Goal: Task Accomplishment & Management: Complete application form

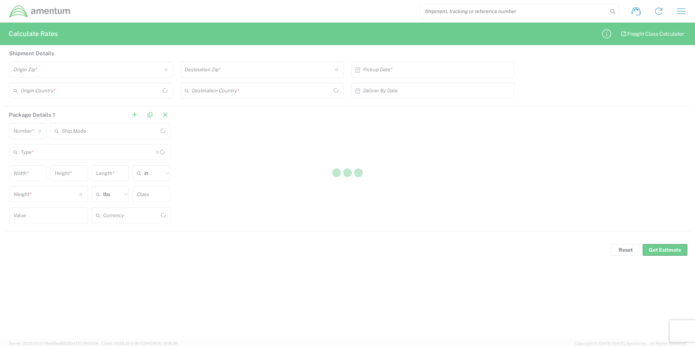
type input "US Dollar"
type input "[GEOGRAPHIC_DATA]"
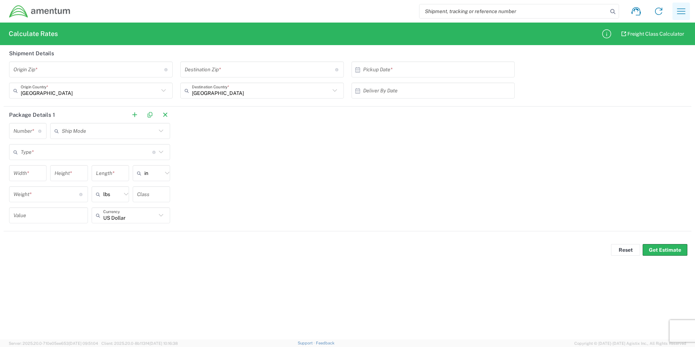
click at [683, 12] on icon "button" at bounding box center [682, 11] width 12 height 12
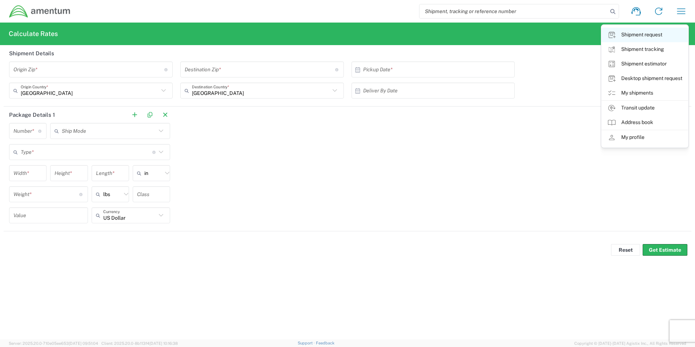
click at [641, 34] on link "Shipment request" at bounding box center [645, 35] width 87 height 15
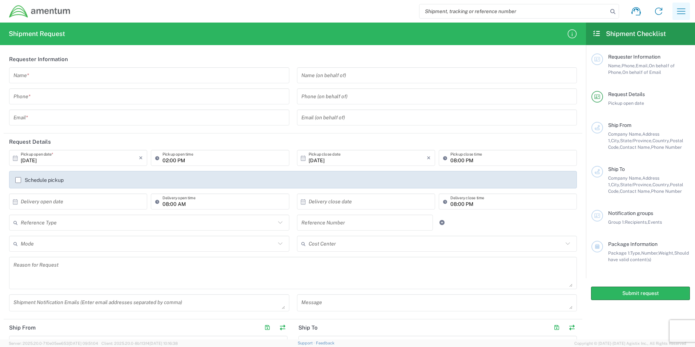
click at [688, 9] on button "button" at bounding box center [681, 11] width 17 height 17
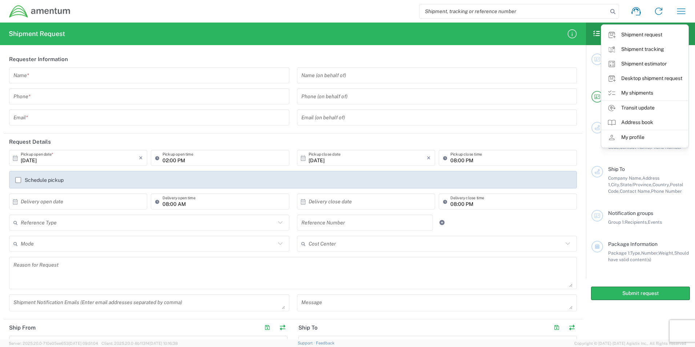
click at [653, 84] on link "Desktop shipment request" at bounding box center [645, 78] width 87 height 15
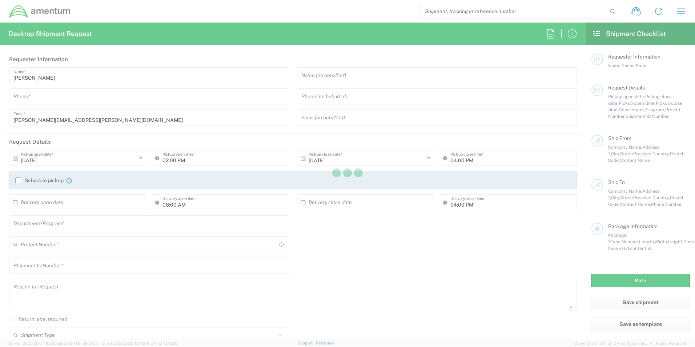
type input "[GEOGRAPHIC_DATA]"
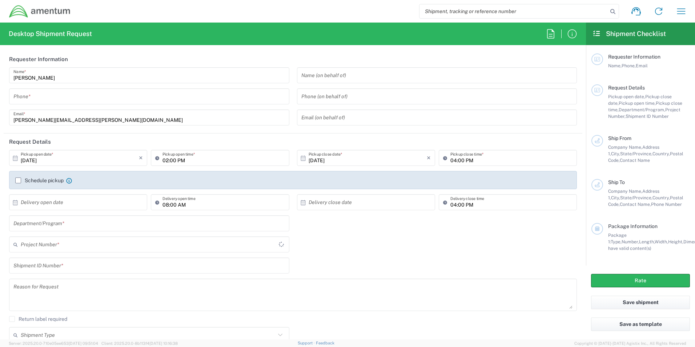
type input "AFM-E"
click at [684, 10] on icon "button" at bounding box center [682, 11] width 12 height 12
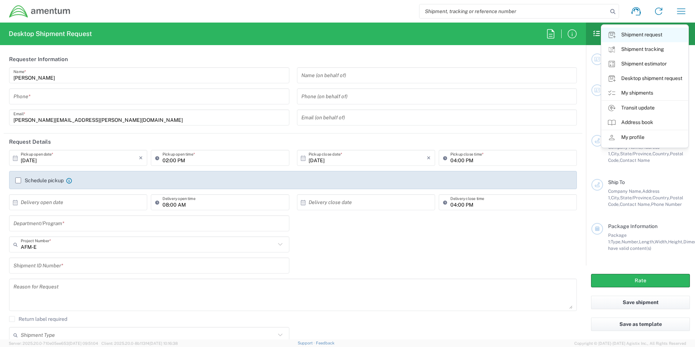
click at [650, 36] on link "Shipment request" at bounding box center [645, 35] width 87 height 15
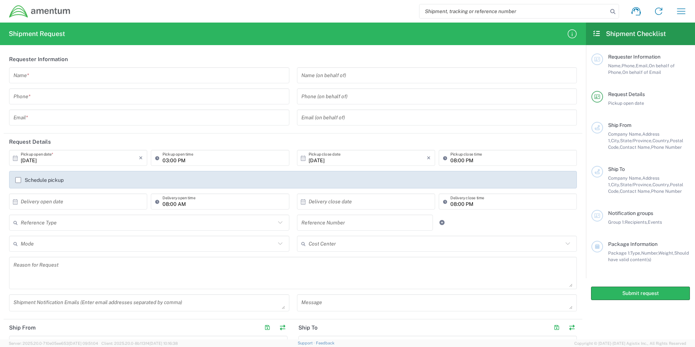
click at [278, 224] on icon at bounding box center [280, 222] width 9 height 9
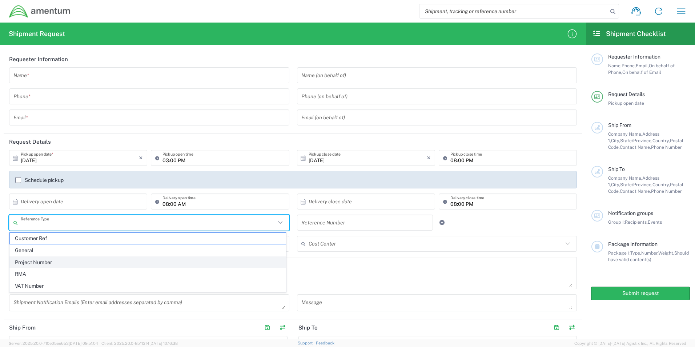
click at [231, 265] on span "Project Number" at bounding box center [148, 262] width 276 height 11
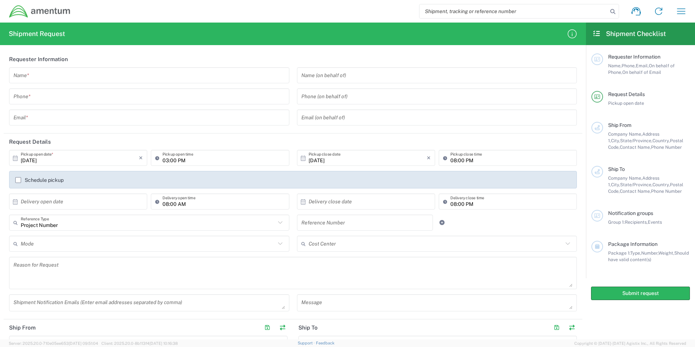
click at [279, 243] on icon at bounding box center [280, 243] width 9 height 9
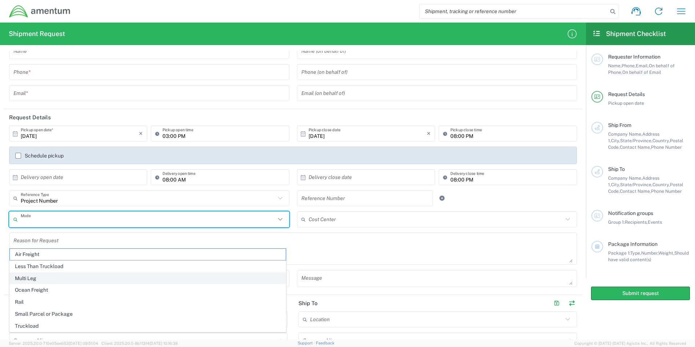
scroll to position [36, 0]
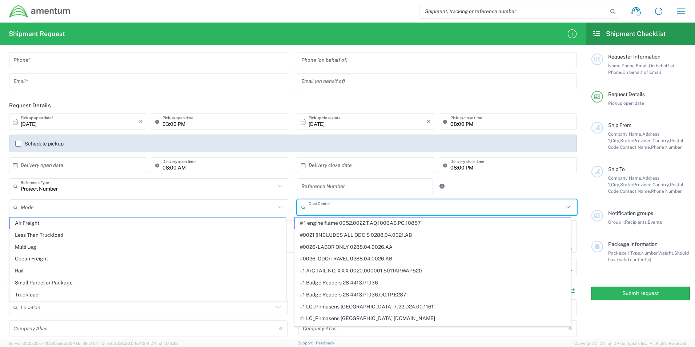
click at [339, 207] on input "text" at bounding box center [436, 207] width 255 height 13
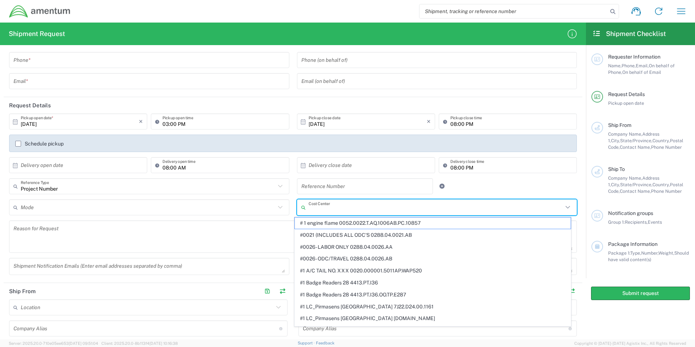
type input "Project Number"
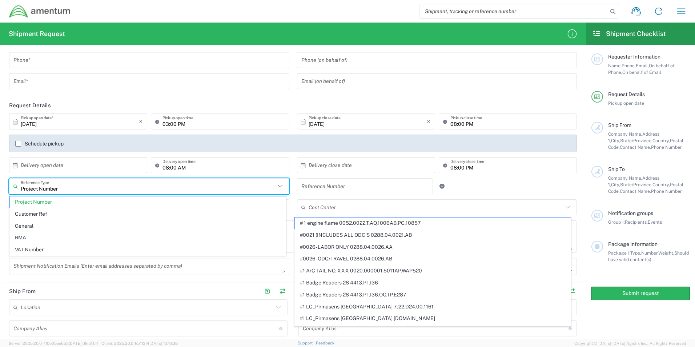
click at [243, 188] on input "Project Number" at bounding box center [148, 186] width 255 height 13
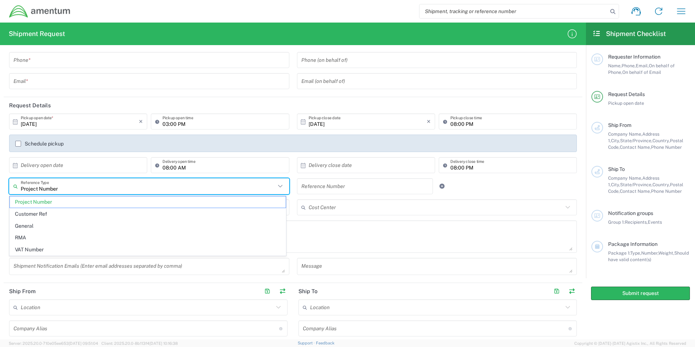
click at [320, 207] on input "text" at bounding box center [436, 207] width 255 height 13
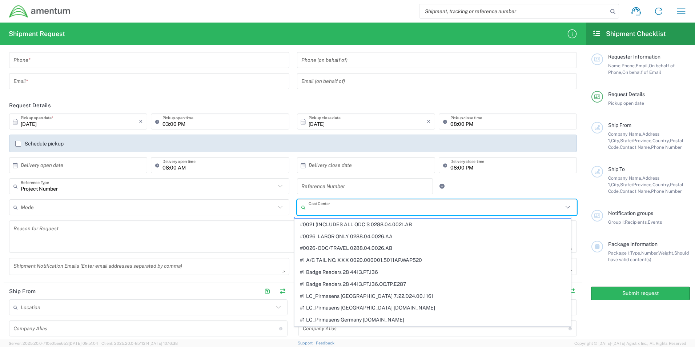
scroll to position [0, 0]
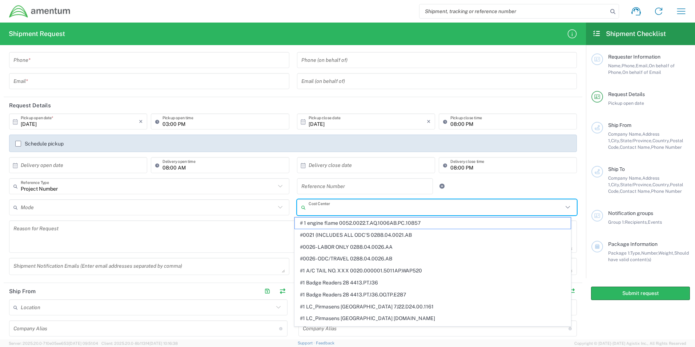
click at [318, 183] on input "text" at bounding box center [365, 186] width 128 height 13
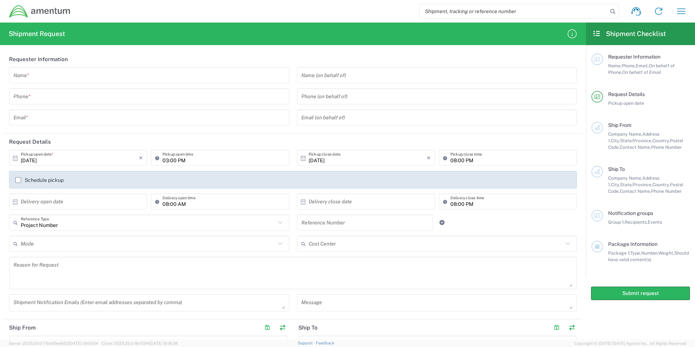
click at [679, 255] on div "Package 1: Type, Number, Weight, Should have valid content(s)" at bounding box center [649, 256] width 82 height 13
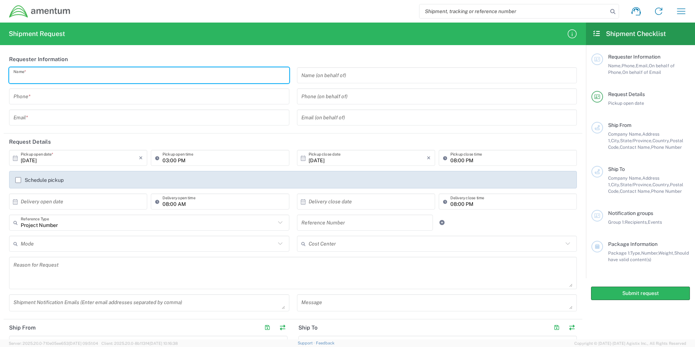
click at [137, 71] on input "text" at bounding box center [149, 75] width 272 height 13
type input "[PERSON_NAME]"
type input "9107286560"
type input "[PERSON_NAME][EMAIL_ADDRESS][PERSON_NAME][DOMAIN_NAME]"
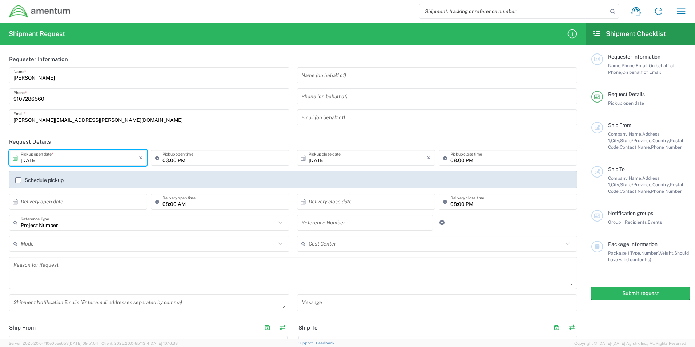
click at [92, 163] on input "[DATE]" at bounding box center [80, 158] width 118 height 13
click at [92, 192] on span "2" at bounding box center [89, 193] width 11 height 10
type input "[DATE]"
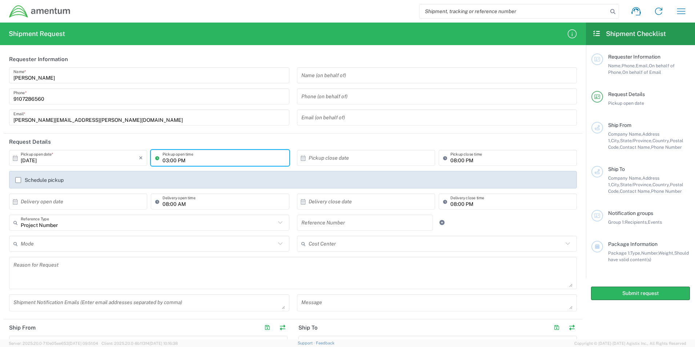
click at [215, 161] on input "03:00 PM" at bounding box center [224, 158] width 122 height 13
click at [156, 158] on icon at bounding box center [158, 158] width 7 height 12
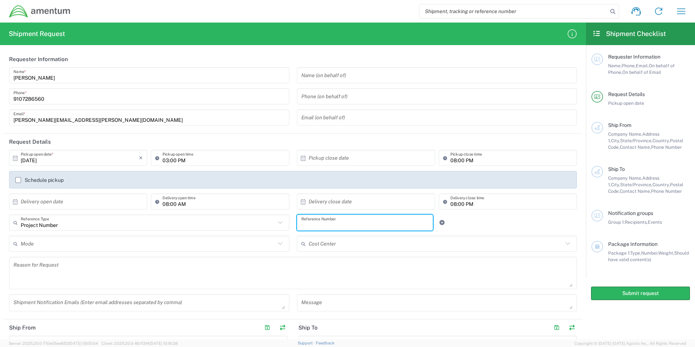
click at [373, 221] on input "text" at bounding box center [365, 222] width 128 height 13
paste input "4998.R.1521.BQ.BN.0W.MRGA.00"
type input "4998.R.1521.BQ.BN.0W.MRGA.00"
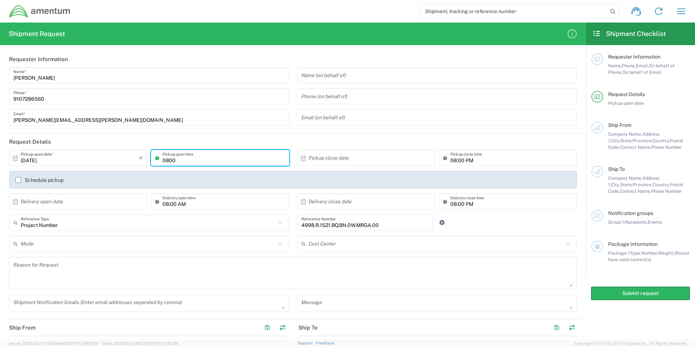
type input "0800"
click at [509, 163] on input "08:00 PM" at bounding box center [511, 158] width 122 height 13
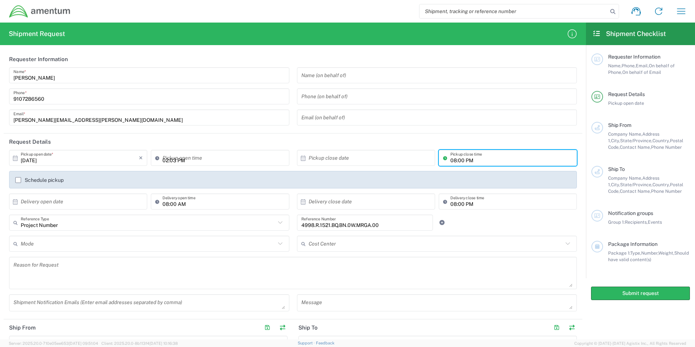
click at [188, 157] on input "02:03 PM" at bounding box center [224, 158] width 122 height 13
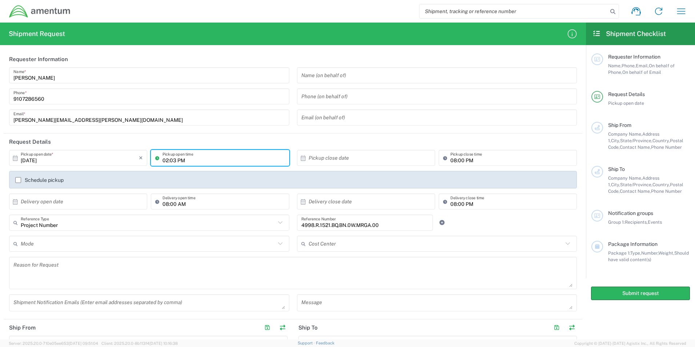
click at [195, 164] on input "02:03 PM" at bounding box center [224, 158] width 122 height 13
click at [197, 159] on input "02PM:03" at bounding box center [224, 158] width 122 height 13
type input "0"
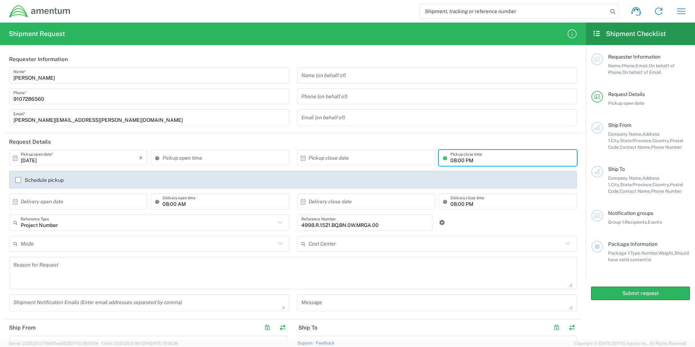
drag, startPoint x: 489, startPoint y: 161, endPoint x: 486, endPoint y: 157, distance: 4.6
click at [489, 160] on input "08:00 PM" at bounding box center [511, 158] width 122 height 13
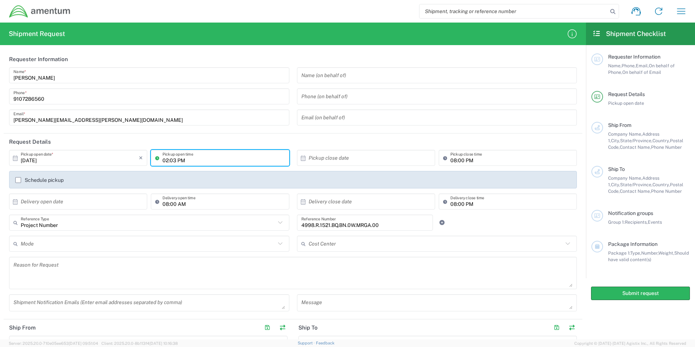
click at [181, 160] on input "02:03 PM" at bounding box center [224, 158] width 122 height 13
click at [183, 165] on div "02:03 PM Pickup open time" at bounding box center [220, 158] width 138 height 16
type input "08:00 AM"
click at [279, 244] on icon at bounding box center [280, 243] width 9 height 9
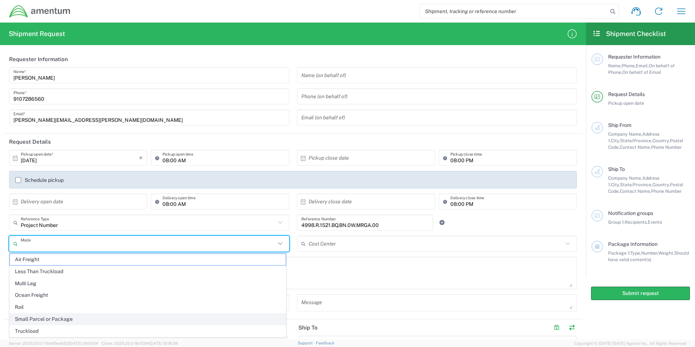
click at [222, 319] on span "Small Parcel or Package" at bounding box center [148, 318] width 276 height 11
type input "Small Parcel or Package"
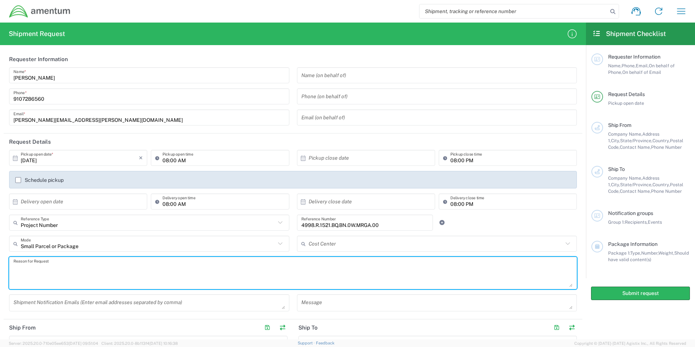
click at [265, 265] on textarea at bounding box center [292, 273] width 559 height 28
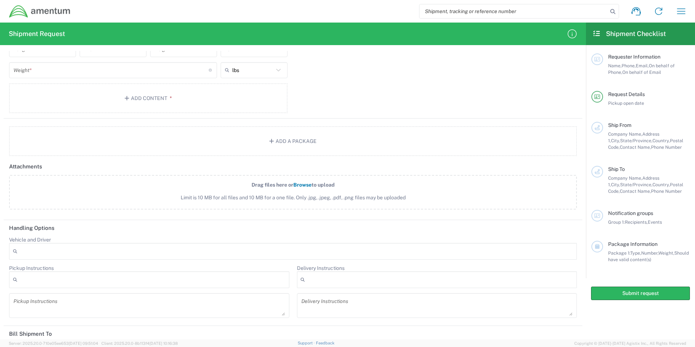
scroll to position [616, 0]
type textarea "Shipping ACFT Parts"
click at [290, 145] on button "Add a Package" at bounding box center [293, 142] width 568 height 30
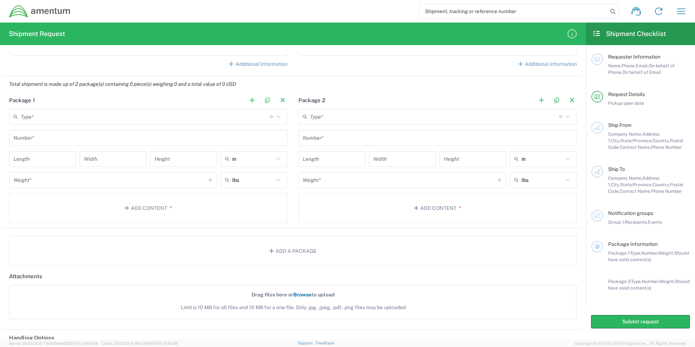
scroll to position [507, 0]
click at [568, 100] on button "button" at bounding box center [572, 100] width 10 height 10
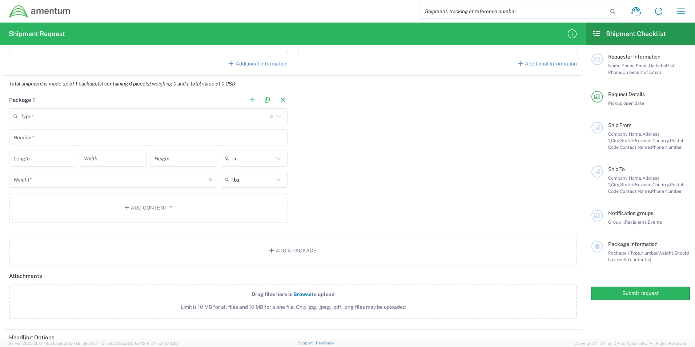
click at [107, 120] on input "text" at bounding box center [145, 116] width 249 height 13
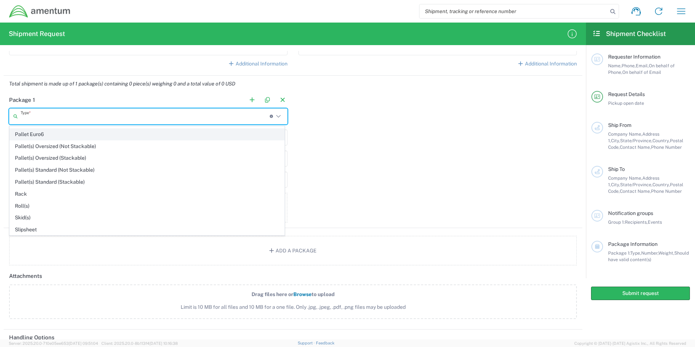
scroll to position [463, 0]
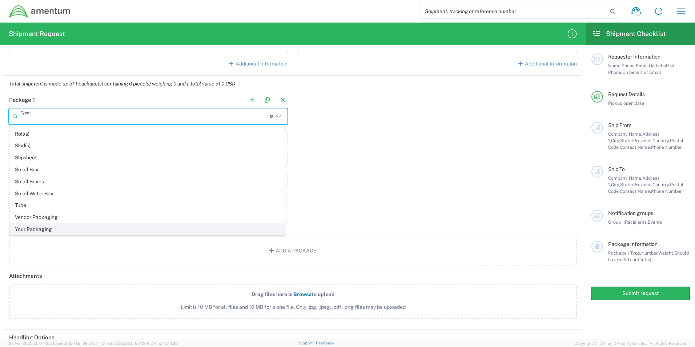
click at [56, 232] on span "Your Packaging" at bounding box center [147, 229] width 275 height 11
type input "Your Packaging"
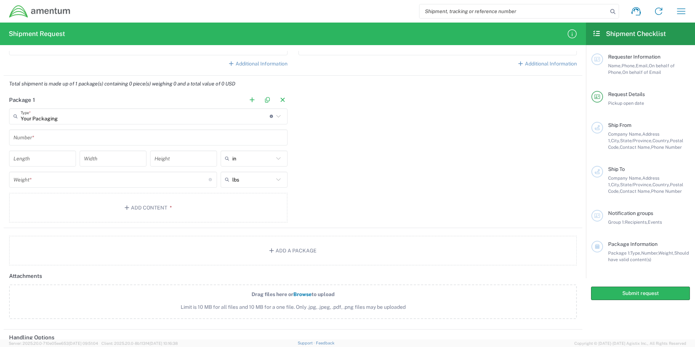
click at [139, 139] on input "text" at bounding box center [148, 137] width 270 height 13
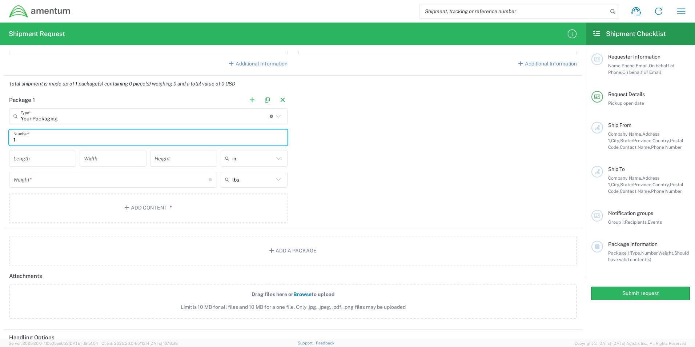
type input "1"
click at [50, 159] on input "number" at bounding box center [42, 158] width 58 height 13
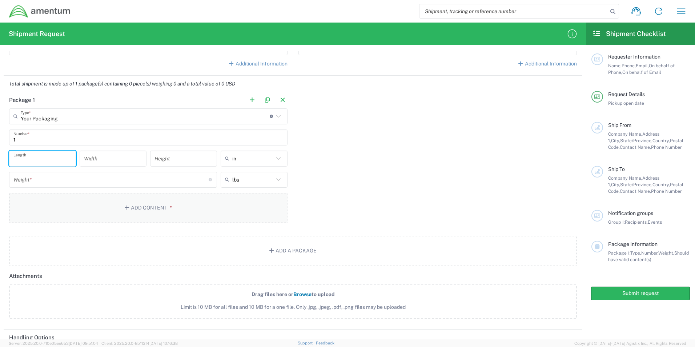
click at [157, 213] on button "Add Content *" at bounding box center [148, 208] width 279 height 30
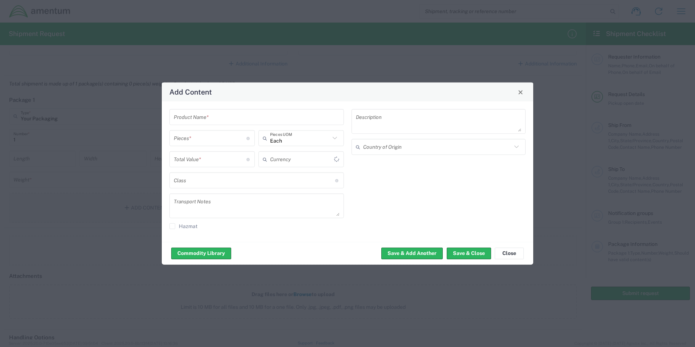
type input "US Dollar"
click at [248, 121] on input "text" at bounding box center [257, 117] width 166 height 13
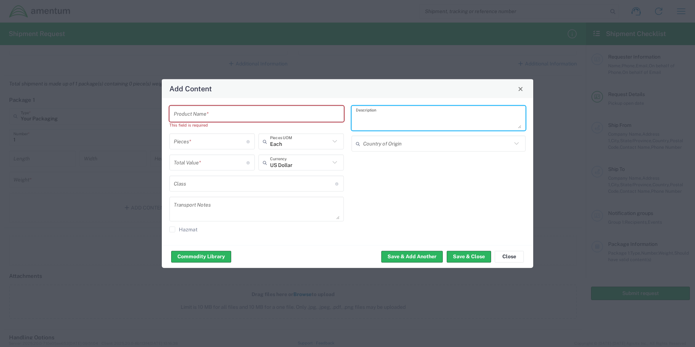
click at [396, 119] on textarea at bounding box center [439, 118] width 166 height 20
click at [242, 143] on input "number" at bounding box center [210, 141] width 73 height 13
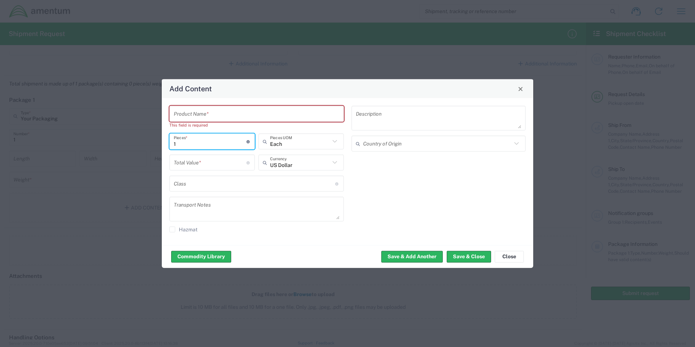
type input "1"
click at [240, 164] on input "number" at bounding box center [210, 162] width 73 height 13
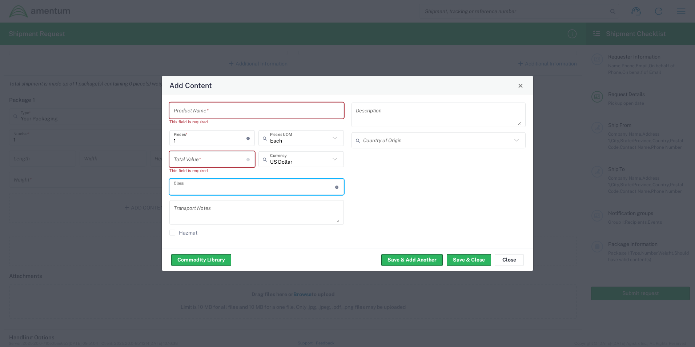
click at [240, 185] on input "text" at bounding box center [254, 186] width 161 height 13
click at [232, 159] on input "number" at bounding box center [210, 159] width 73 height 13
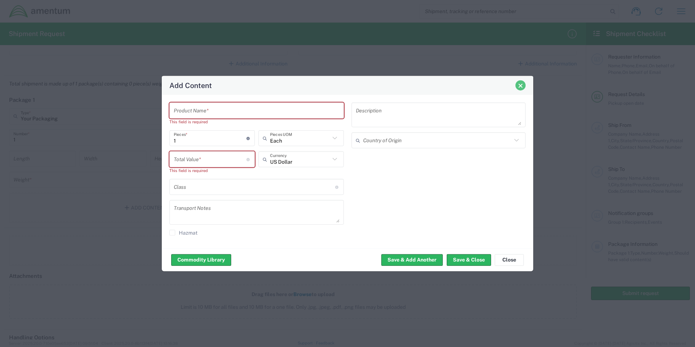
click at [523, 88] on span "Close" at bounding box center [520, 85] width 5 height 5
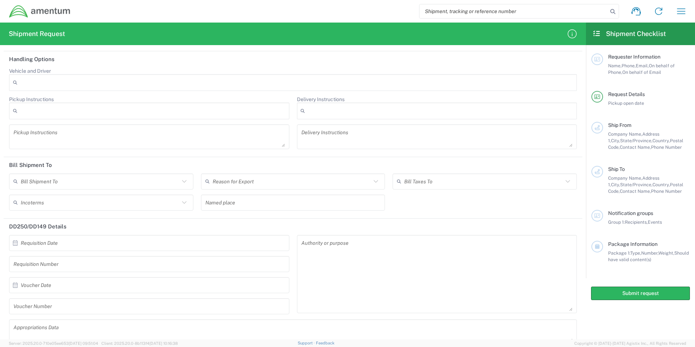
scroll to position [798, 0]
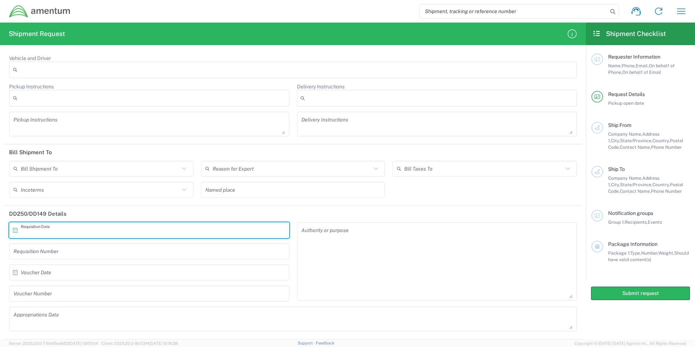
click at [107, 229] on input "text" at bounding box center [151, 230] width 260 height 13
click at [66, 246] on input "text" at bounding box center [149, 251] width 272 height 13
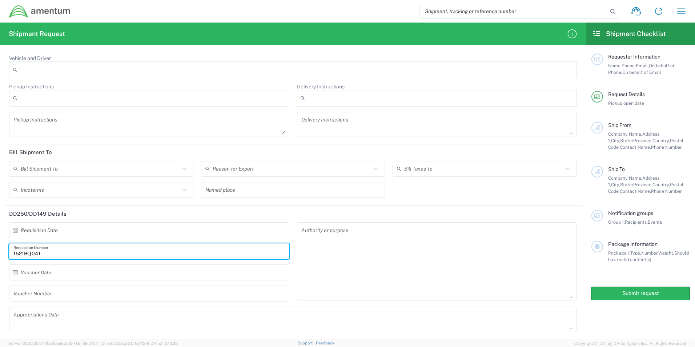
type input "1521BQ.041"
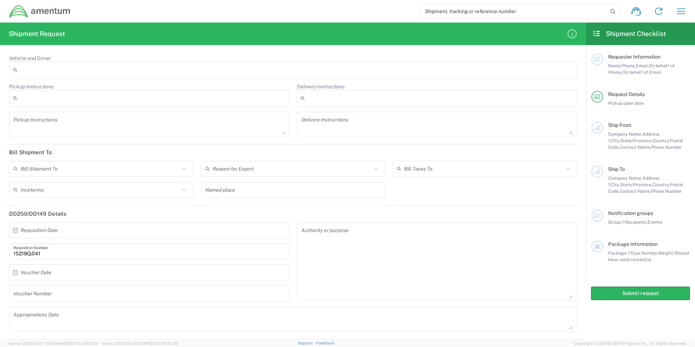
click at [185, 169] on icon at bounding box center [184, 168] width 9 height 9
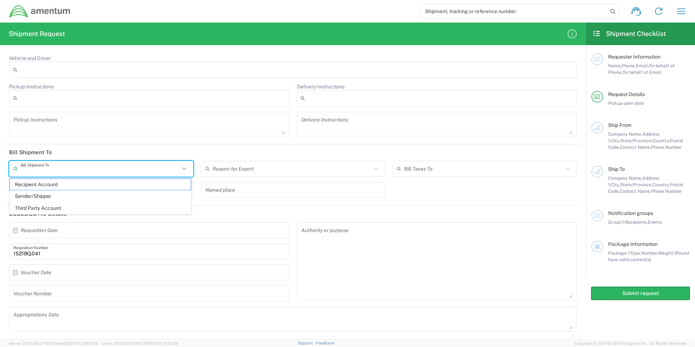
click at [177, 169] on input "text" at bounding box center [100, 168] width 159 height 13
click at [186, 171] on icon at bounding box center [184, 168] width 9 height 9
click at [192, 140] on div "Pickup Instructions After Hour Pickup Crane Required Driver Assisted Loading Dr…" at bounding box center [149, 112] width 288 height 58
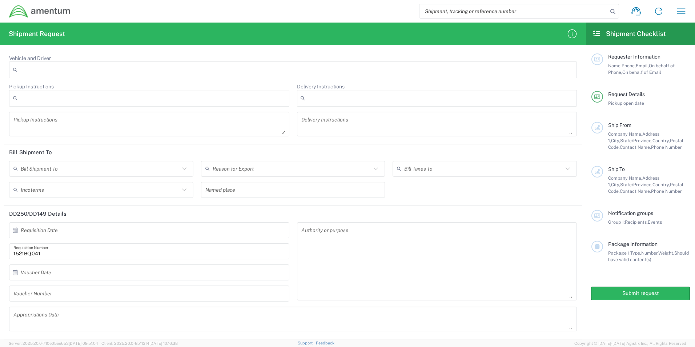
click at [185, 168] on icon at bounding box center [184, 168] width 9 height 9
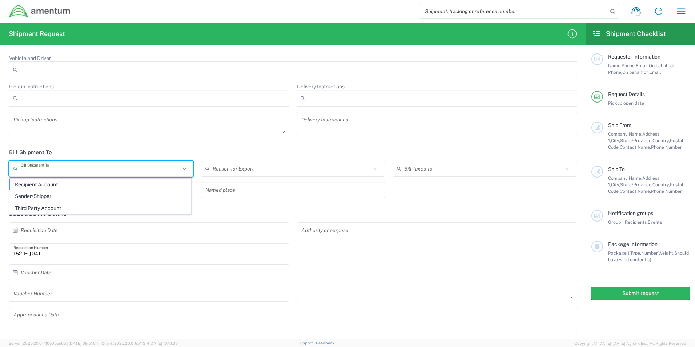
click at [170, 147] on header "Bill Shipment To" at bounding box center [293, 152] width 579 height 16
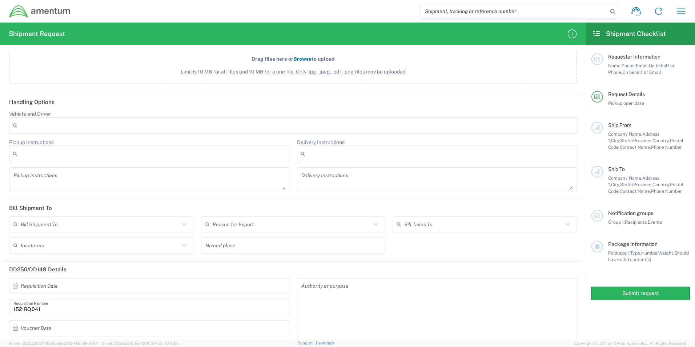
scroll to position [725, 0]
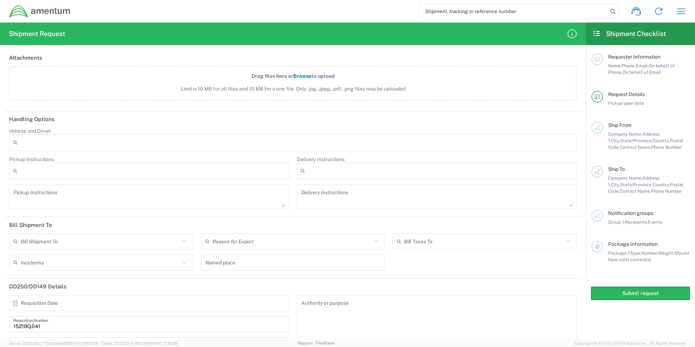
click at [144, 139] on div at bounding box center [293, 142] width 568 height 17
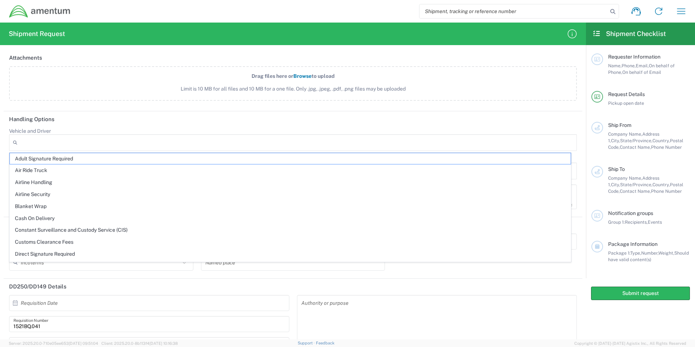
click at [139, 143] on div at bounding box center [293, 142] width 568 height 17
click at [147, 123] on header "Handling Options" at bounding box center [293, 119] width 579 height 16
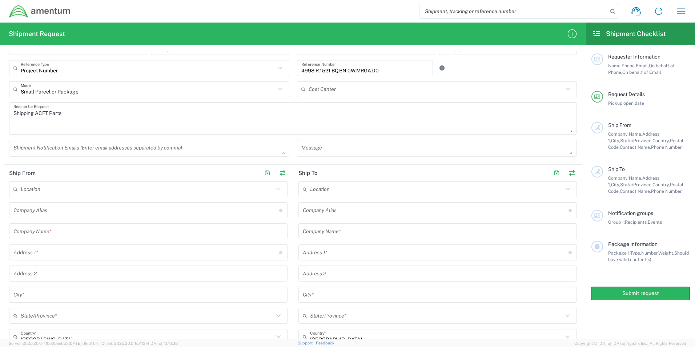
scroll to position [145, 0]
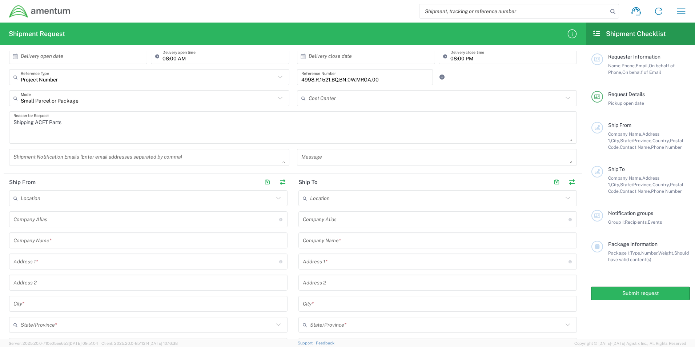
click at [59, 197] on input "text" at bounding box center [147, 198] width 253 height 13
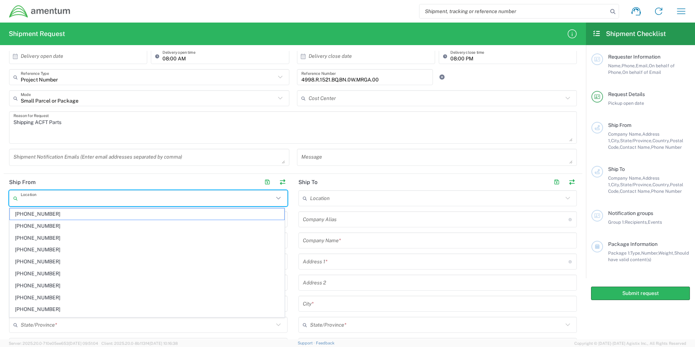
click at [115, 181] on header "Ship From" at bounding box center [148, 182] width 289 height 16
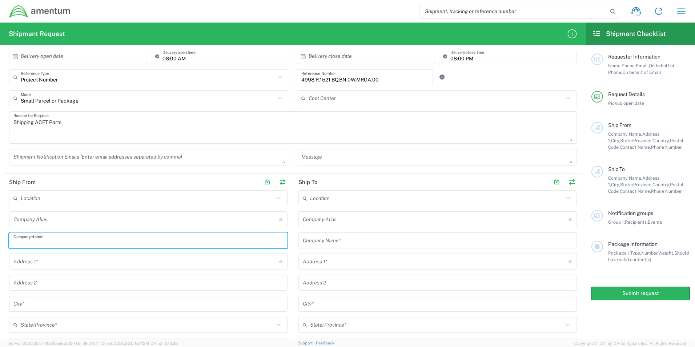
click at [55, 243] on input "text" at bounding box center [148, 240] width 270 height 13
click at [250, 246] on input "text" at bounding box center [148, 240] width 270 height 13
type input "s"
type input "S"
click at [83, 242] on input "AASF #1 WINDER" at bounding box center [148, 240] width 270 height 13
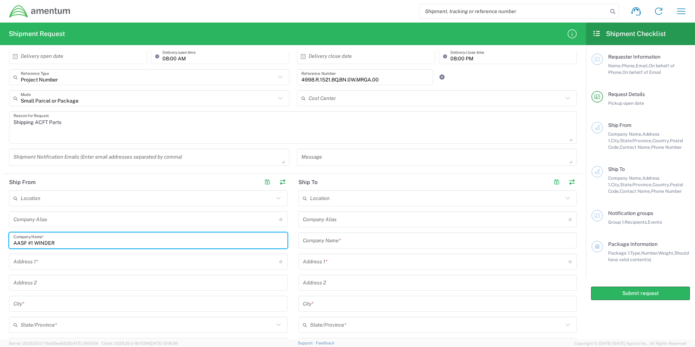
click at [33, 243] on input "AASF #1 WINDER" at bounding box center [148, 240] width 270 height 13
drag, startPoint x: 62, startPoint y: 242, endPoint x: 6, endPoint y: 241, distance: 56.0
click at [6, 241] on main "Location [PHONE_NUMBER] [PHONE_NUMBER] [PHONE_NUMBER] [PHONE_NUMBER] [PHONE_NUM…" at bounding box center [148, 312] width 289 height 244
click at [72, 240] on input "AASF #1 WINDER" at bounding box center [148, 240] width 270 height 13
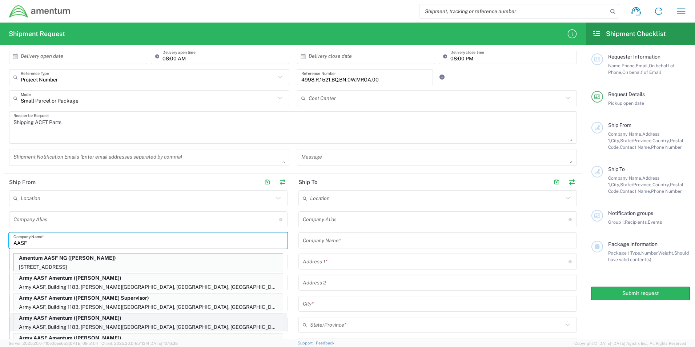
scroll to position [182, 0]
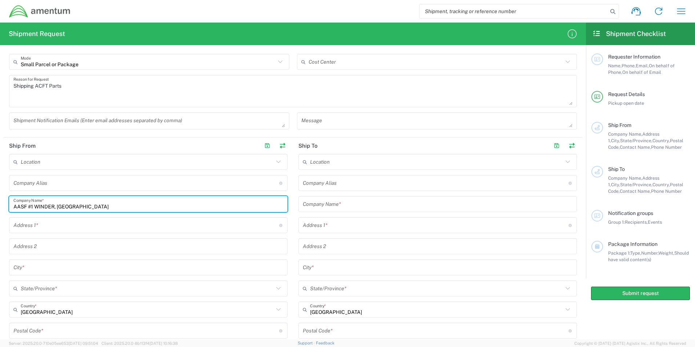
type input "AASF #1 WINDER, [GEOGRAPHIC_DATA]"
click at [35, 229] on input "text" at bounding box center [146, 225] width 266 height 13
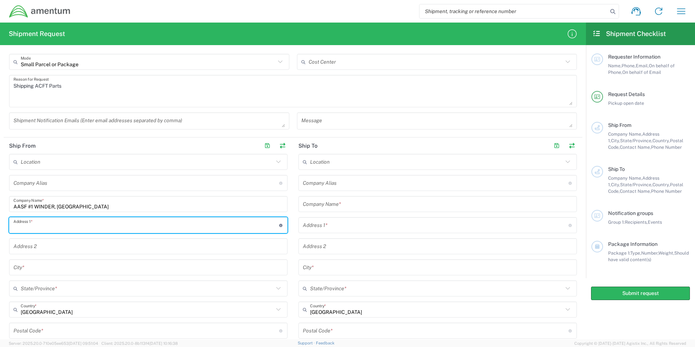
click at [88, 221] on input "text" at bounding box center [146, 225] width 266 height 13
type input "889 [PERSON_NAME] Rd"
click at [36, 267] on input "text" at bounding box center [148, 267] width 270 height 13
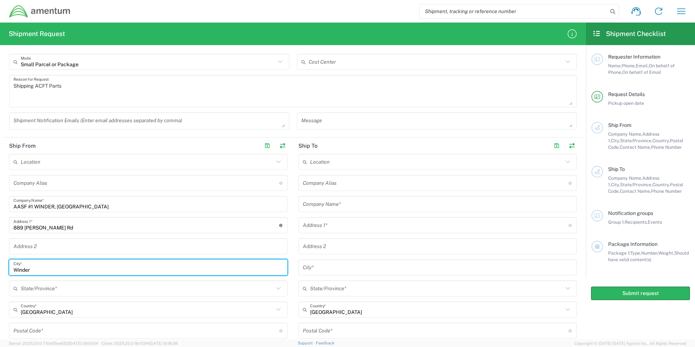
type input "Winder"
click at [63, 288] on input "text" at bounding box center [147, 288] width 253 height 13
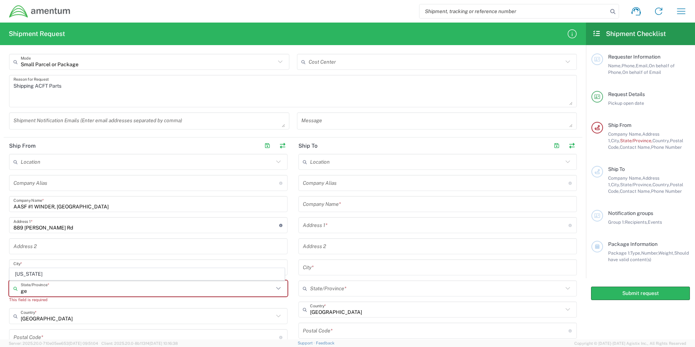
click at [26, 278] on span "[US_STATE]" at bounding box center [147, 273] width 275 height 11
type input "[US_STATE]"
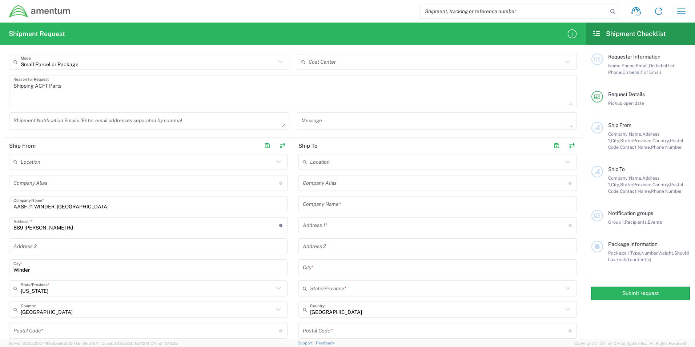
click at [65, 335] on input "undefined" at bounding box center [146, 330] width 266 height 13
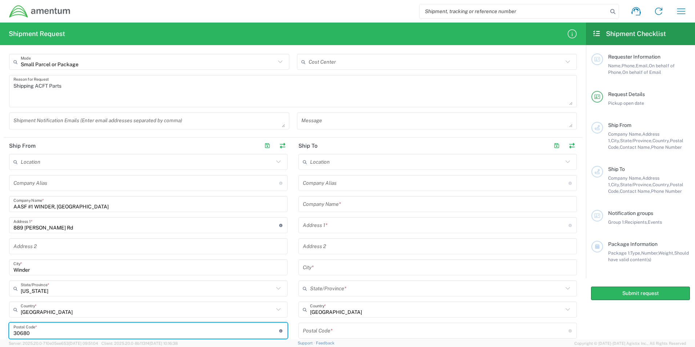
type input "30680"
click at [351, 199] on input "text" at bounding box center [438, 204] width 270 height 13
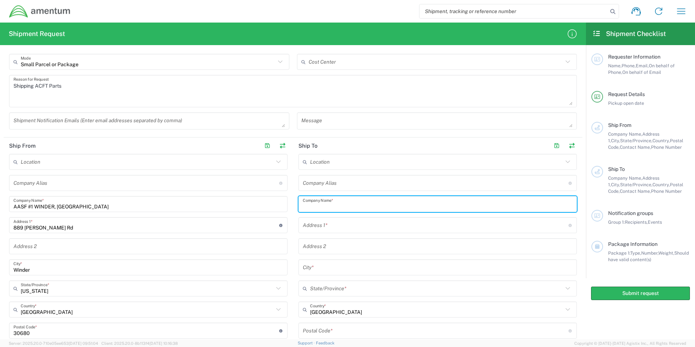
click at [565, 159] on icon at bounding box center [567, 161] width 9 height 9
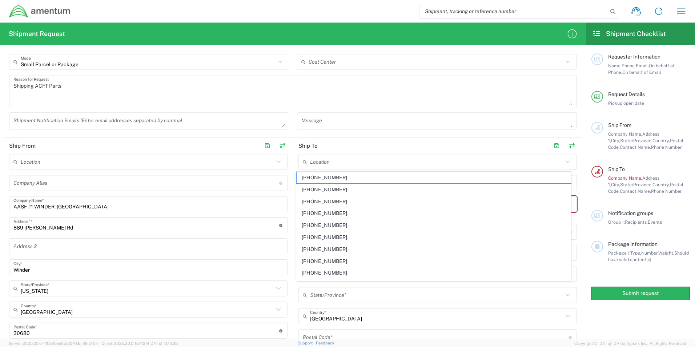
click at [320, 137] on header "Ship To" at bounding box center [437, 145] width 289 height 16
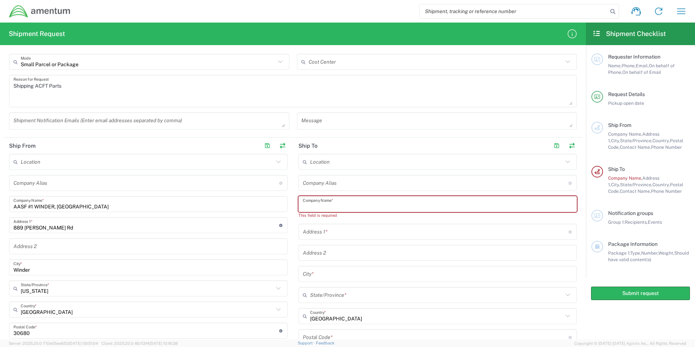
click at [334, 203] on input "text" at bounding box center [438, 204] width 270 height 13
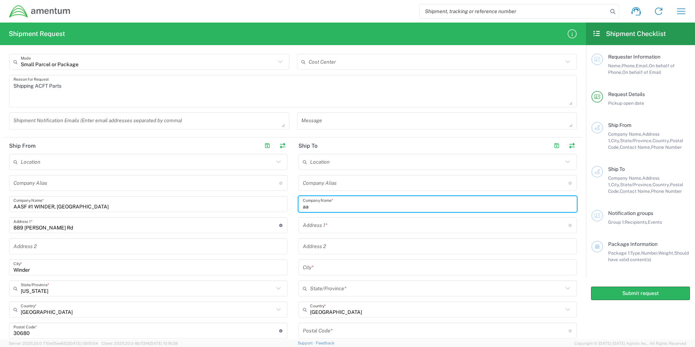
type input "a"
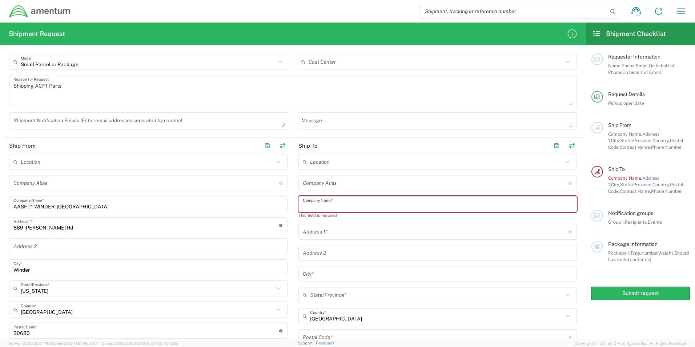
click at [358, 207] on input "text" at bounding box center [438, 204] width 270 height 13
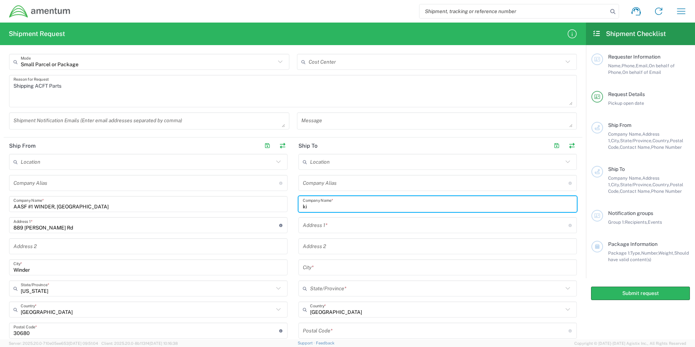
type input "k"
type input "K"
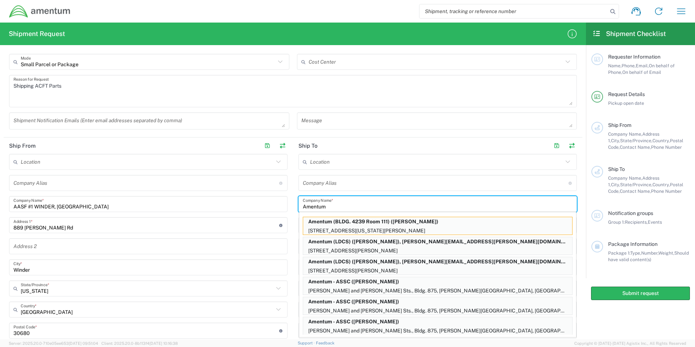
type input "Amentum"
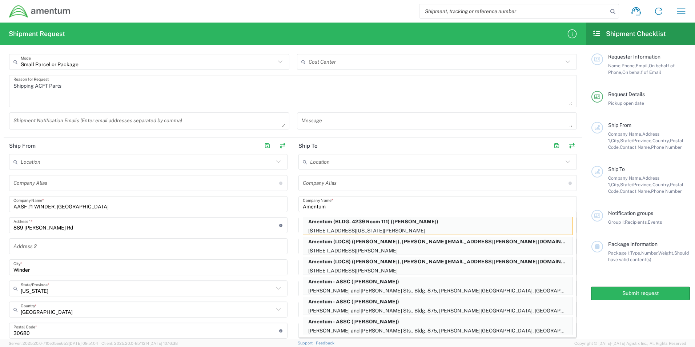
click at [294, 214] on main "Location [PHONE_NUMBER] [PHONE_NUMBER] [PHONE_NUMBER] [PHONE_NUMBER] [PHONE_NUM…" at bounding box center [437, 276] width 289 height 244
click at [480, 204] on input "Amentum" at bounding box center [438, 204] width 270 height 13
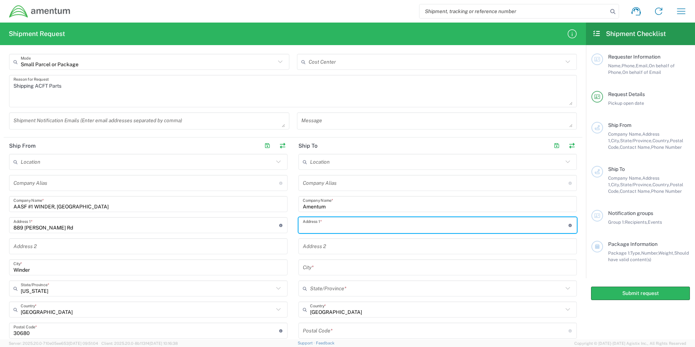
click at [322, 225] on input "text" at bounding box center [436, 225] width 266 height 13
type input "[STREET_ADDRESS][PERSON_NAME] Hangar 1"
type input "Amentum"
type input "Marietta"
type input "[US_STATE]"
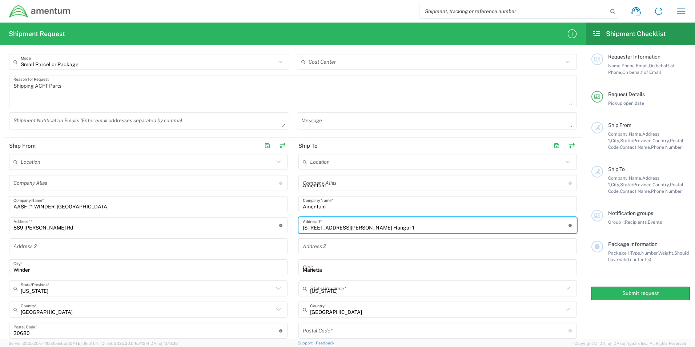
type input "30060"
type input "9107286560"
type input "[PERSON_NAME]"
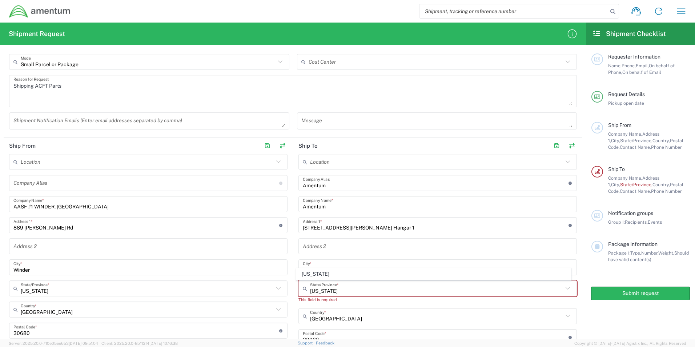
click at [574, 201] on main "Location [PHONE_NUMBER] [PHONE_NUMBER] [PHONE_NUMBER] [PHONE_NUMBER] [PHONE_NUM…" at bounding box center [437, 279] width 289 height 251
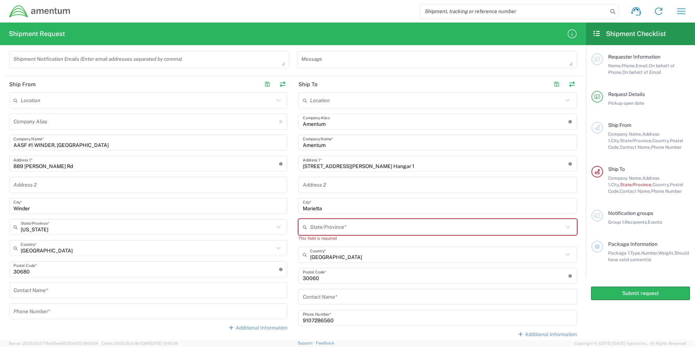
scroll to position [255, 0]
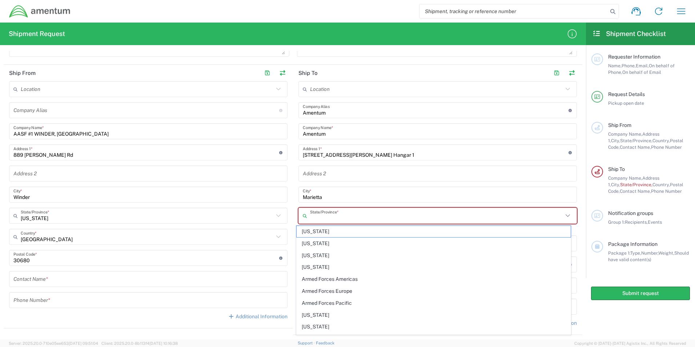
click at [315, 212] on input "text" at bounding box center [436, 215] width 253 height 13
click at [307, 233] on span "[US_STATE]" at bounding box center [434, 231] width 275 height 11
type input "[US_STATE]"
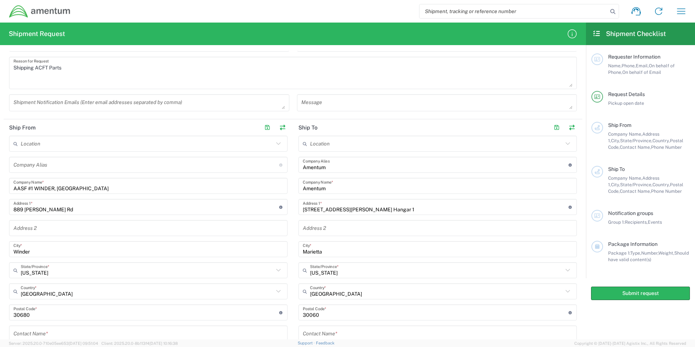
scroll to position [182, 0]
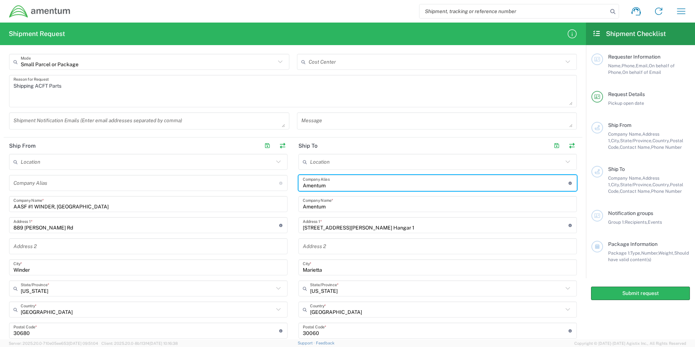
click at [322, 183] on input "Amentum" at bounding box center [436, 183] width 266 height 13
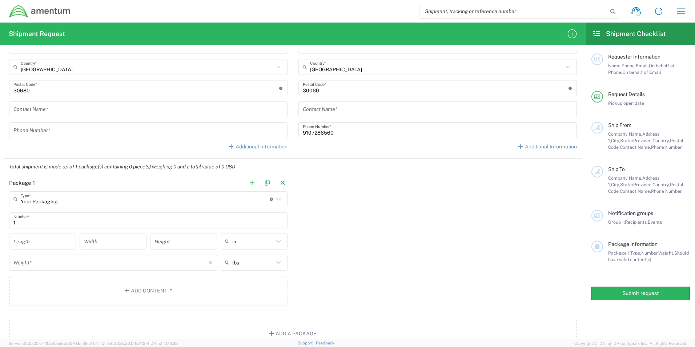
scroll to position [436, 0]
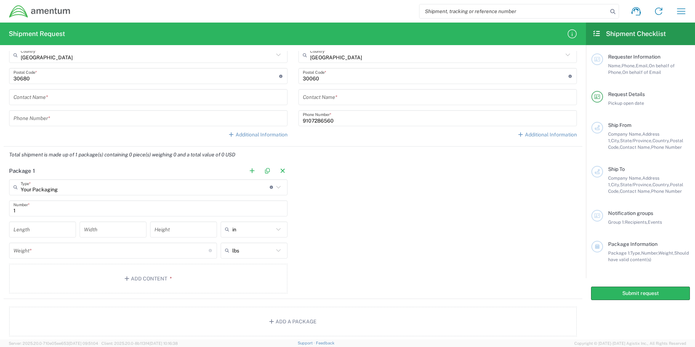
click at [45, 232] on input "number" at bounding box center [42, 229] width 58 height 13
type input "10"
click at [350, 100] on input "text" at bounding box center [438, 97] width 270 height 13
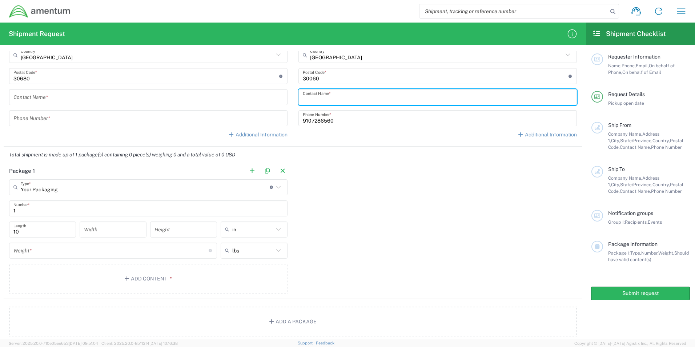
click at [121, 102] on input "text" at bounding box center [148, 97] width 270 height 13
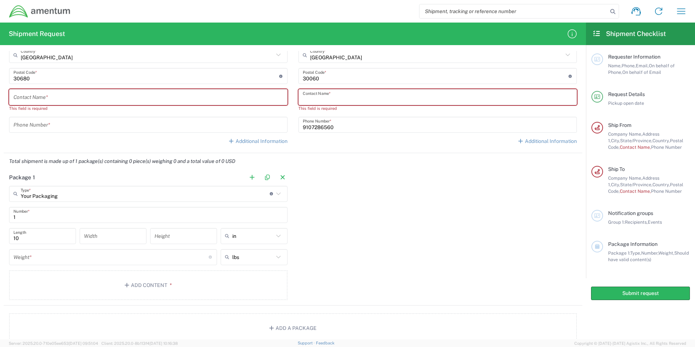
click at [355, 97] on input "text" at bounding box center [438, 97] width 270 height 13
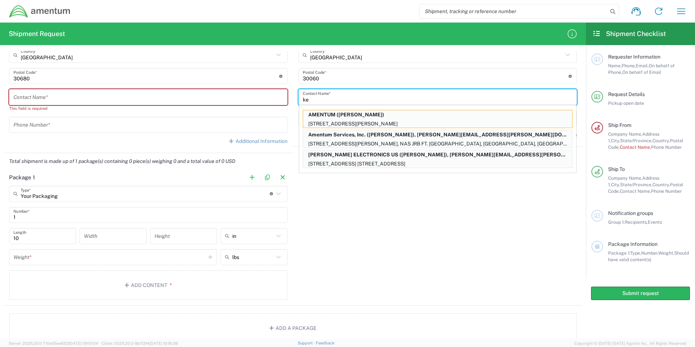
type input "k"
click at [401, 117] on p "AMENTUM ([PERSON_NAME])" at bounding box center [437, 114] width 269 height 9
type input "AMENTUM"
type input "[STREET_ADDRESS][PERSON_NAME]"
type input "Hangar 1"
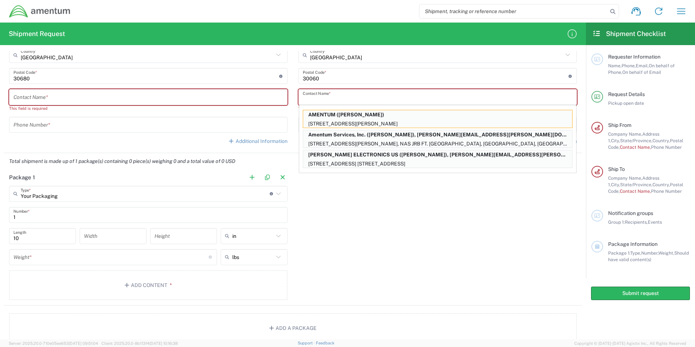
type input "[US_STATE]"
type input "[PERSON_NAME]"
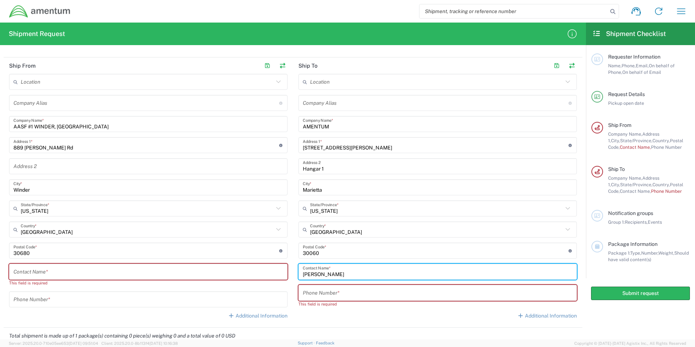
scroll to position [255, 0]
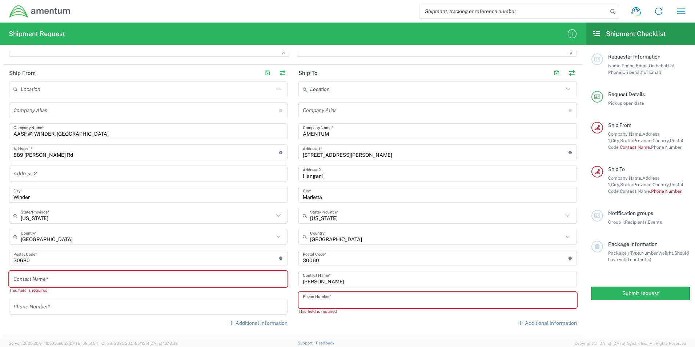
click at [317, 300] on input "tel" at bounding box center [438, 300] width 270 height 13
type input "9107286560"
type input "242-47-9104"
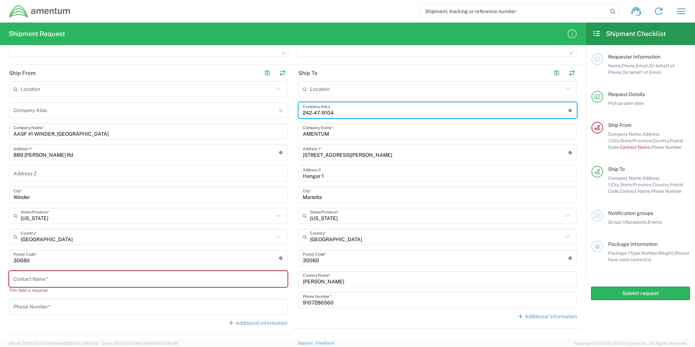
click at [359, 114] on input "242-47-9104" at bounding box center [436, 110] width 266 height 13
drag, startPoint x: 338, startPoint y: 113, endPoint x: 132, endPoint y: 113, distance: 206.2
click at [132, 113] on div "Ship From Location [PHONE_NUMBER] [PHONE_NUMBER] [PHONE_NUMBER] [PHONE_NUMBER] …" at bounding box center [293, 200] width 579 height 270
click at [350, 301] on input "9107286560" at bounding box center [438, 300] width 270 height 13
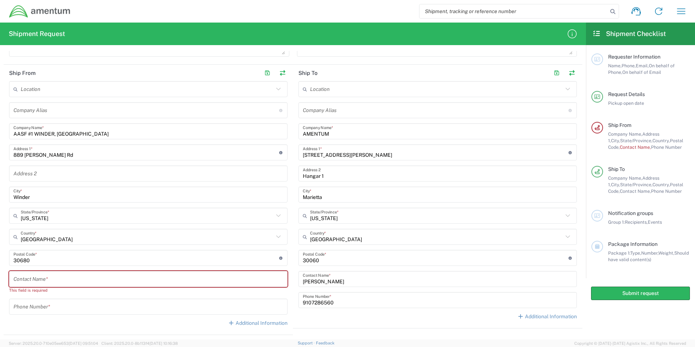
click at [347, 323] on div "Location [PHONE_NUMBER] [PHONE_NUMBER] [PHONE_NUMBER] [PHONE_NUMBER] [PHONE_NUM…" at bounding box center [438, 203] width 279 height 244
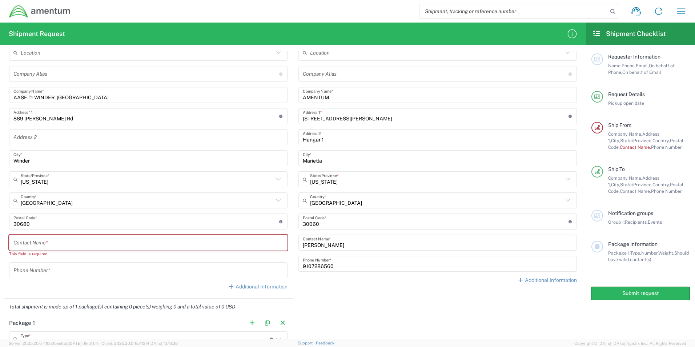
click at [43, 240] on input "text" at bounding box center [148, 242] width 270 height 13
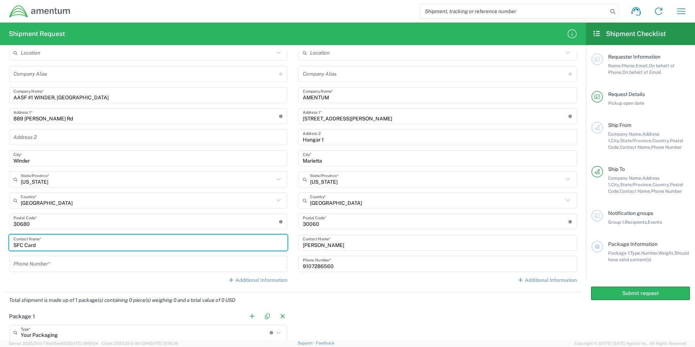
type input "SFC Card"
click at [43, 265] on input "tel" at bounding box center [148, 263] width 270 height 13
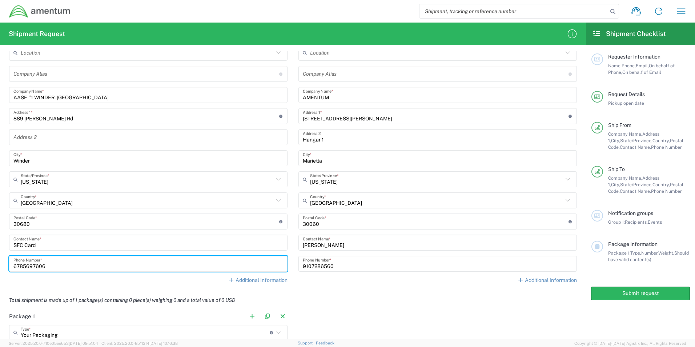
type input "6785697606"
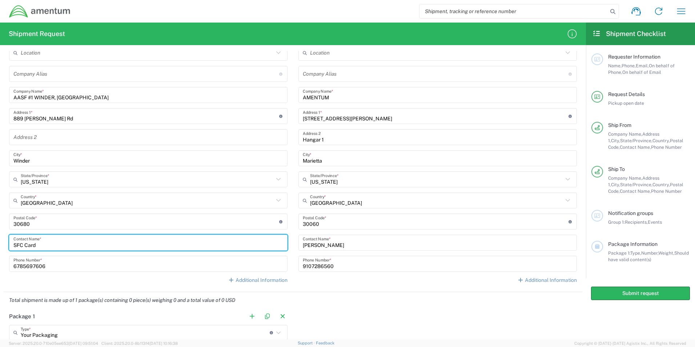
click at [61, 246] on input "SFC Card" at bounding box center [148, 242] width 270 height 13
click at [32, 267] on input "6785697606" at bounding box center [148, 263] width 270 height 13
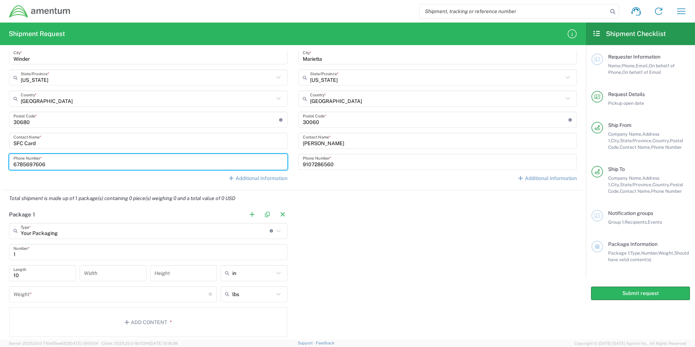
scroll to position [436, 0]
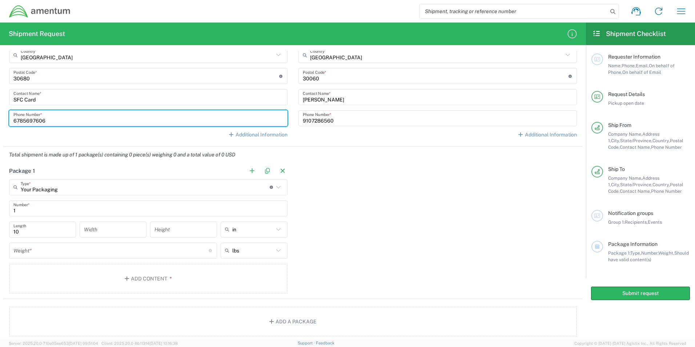
click at [134, 228] on input "number" at bounding box center [113, 229] width 58 height 13
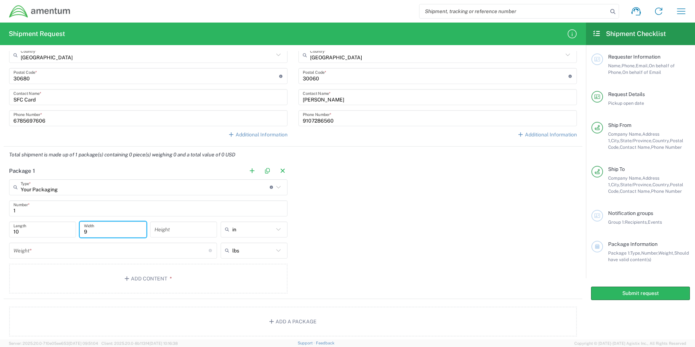
type input "9"
click at [175, 231] on input "number" at bounding box center [184, 229] width 58 height 13
type input "7"
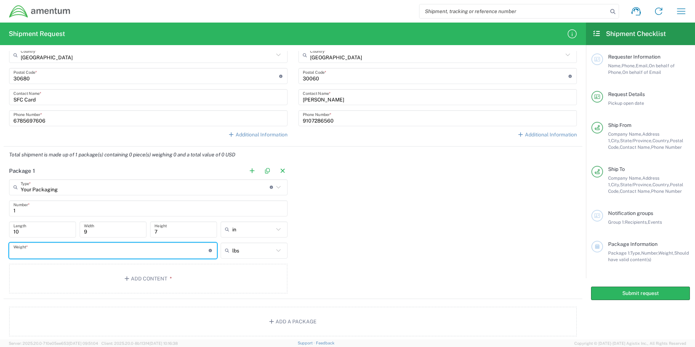
click at [164, 252] on input "number" at bounding box center [110, 250] width 195 height 13
type input "4"
click at [115, 285] on button "Add Content *" at bounding box center [148, 279] width 279 height 30
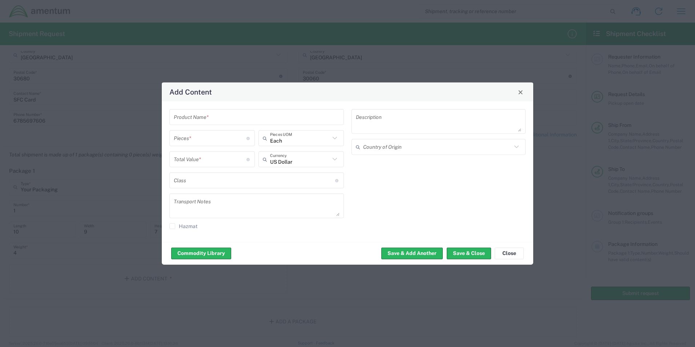
click at [225, 123] on input "text" at bounding box center [257, 117] width 166 height 13
type input "Coupling shaft rigid"
click at [234, 133] on input "number" at bounding box center [210, 138] width 73 height 13
type input "1"
click at [223, 159] on input "number" at bounding box center [210, 159] width 73 height 13
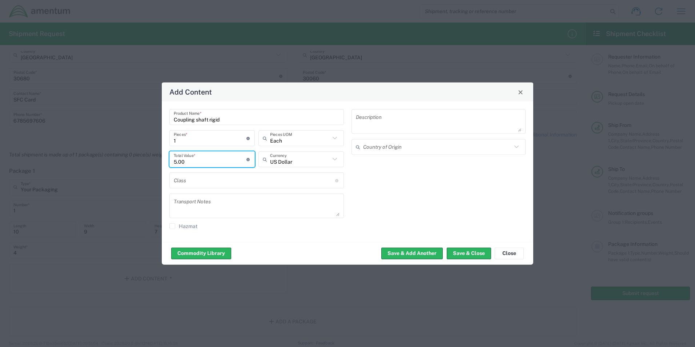
type input "5.00"
click at [307, 178] on input "text" at bounding box center [254, 180] width 161 height 13
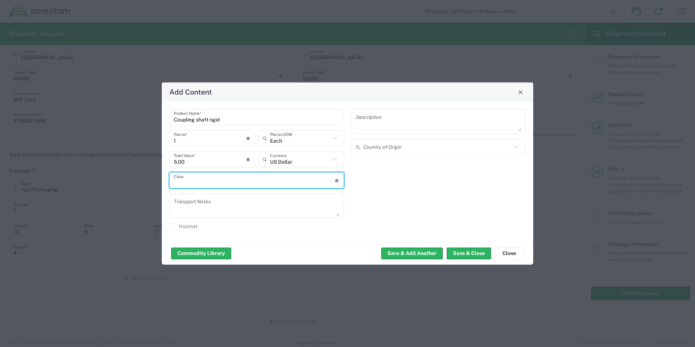
click at [393, 111] on div "Description" at bounding box center [439, 121] width 175 height 25
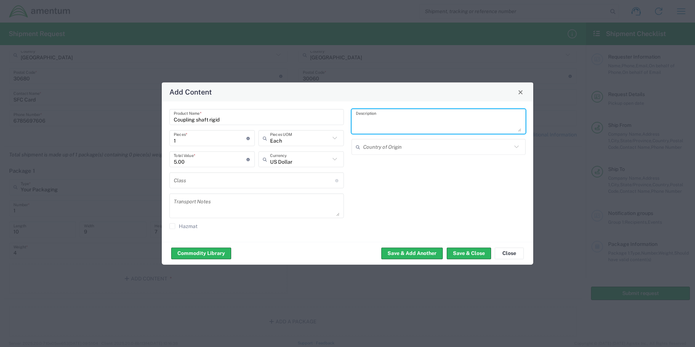
click at [393, 119] on textarea at bounding box center [439, 121] width 166 height 20
type textarea "COUPLING SHAFT RIGID (01-092-7491)"
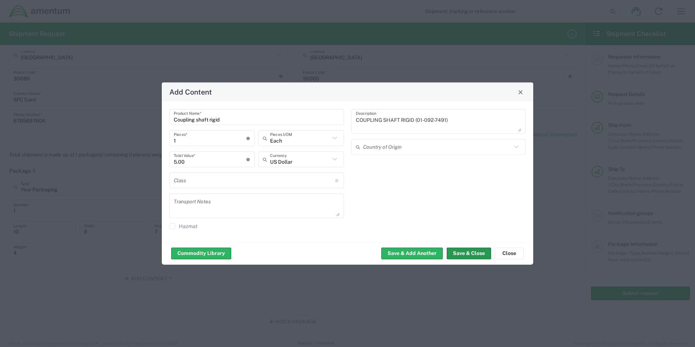
click at [477, 255] on button "Save & Close" at bounding box center [469, 253] width 44 height 12
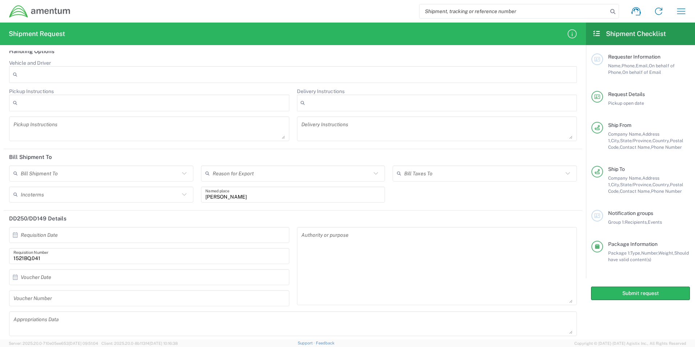
scroll to position [841, 0]
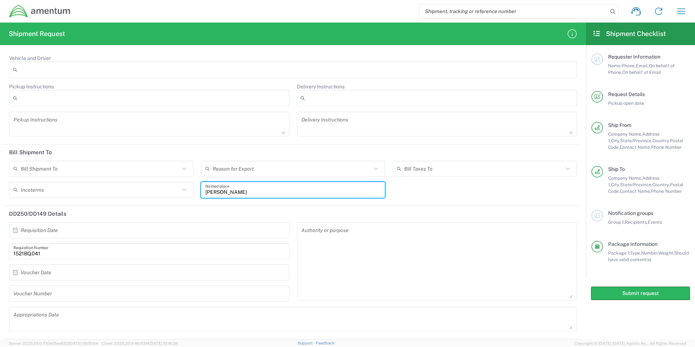
drag, startPoint x: 253, startPoint y: 189, endPoint x: 0, endPoint y: 188, distance: 253.4
click at [0, 188] on html "Shipment request Shipment tracking Shipment estimator Desktop shipment request …" at bounding box center [347, 173] width 695 height 347
click at [343, 210] on header "DD250/DD149 Details" at bounding box center [293, 214] width 579 height 16
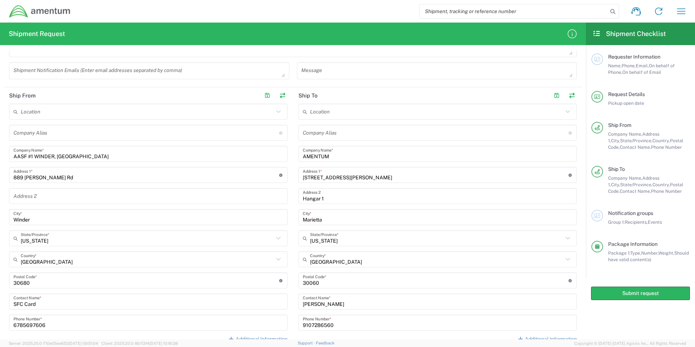
scroll to position [223, 0]
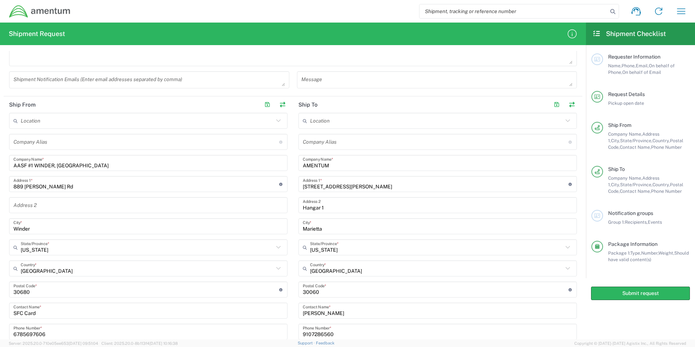
click at [611, 217] on div "Notification groups Group 1: Recipients, Events" at bounding box center [646, 218] width 87 height 16
click at [600, 217] on icon at bounding box center [597, 215] width 7 height 5
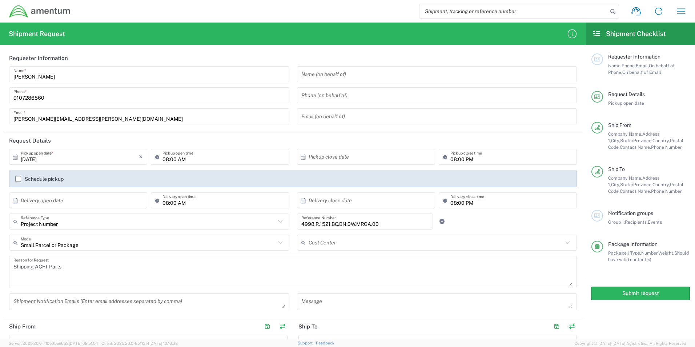
scroll to position [0, 0]
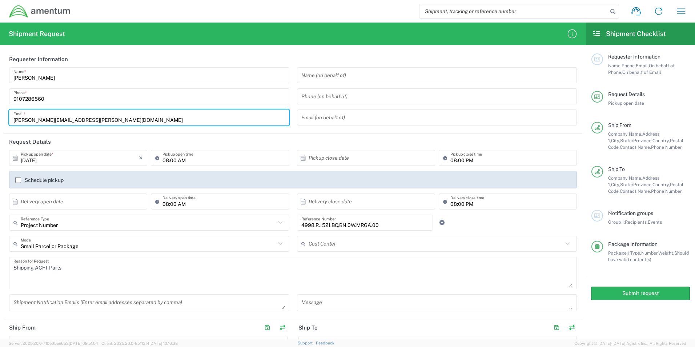
click at [205, 120] on input "[PERSON_NAME][EMAIL_ADDRESS][PERSON_NAME][DOMAIN_NAME]" at bounding box center [149, 117] width 272 height 13
click at [208, 137] on header "Request Details" at bounding box center [293, 141] width 579 height 16
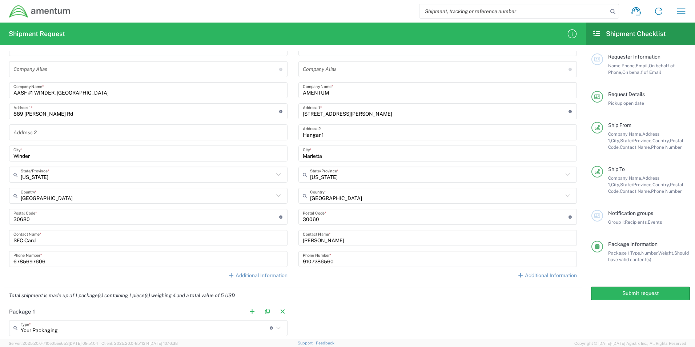
scroll to position [259, 0]
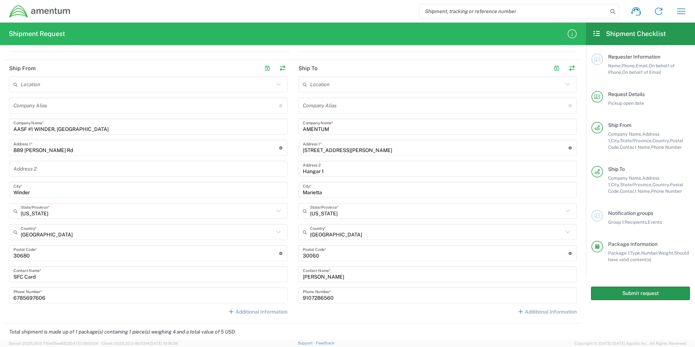
click at [617, 291] on button "Submit request" at bounding box center [640, 293] width 99 height 13
